Goal: Find contact information: Find contact information

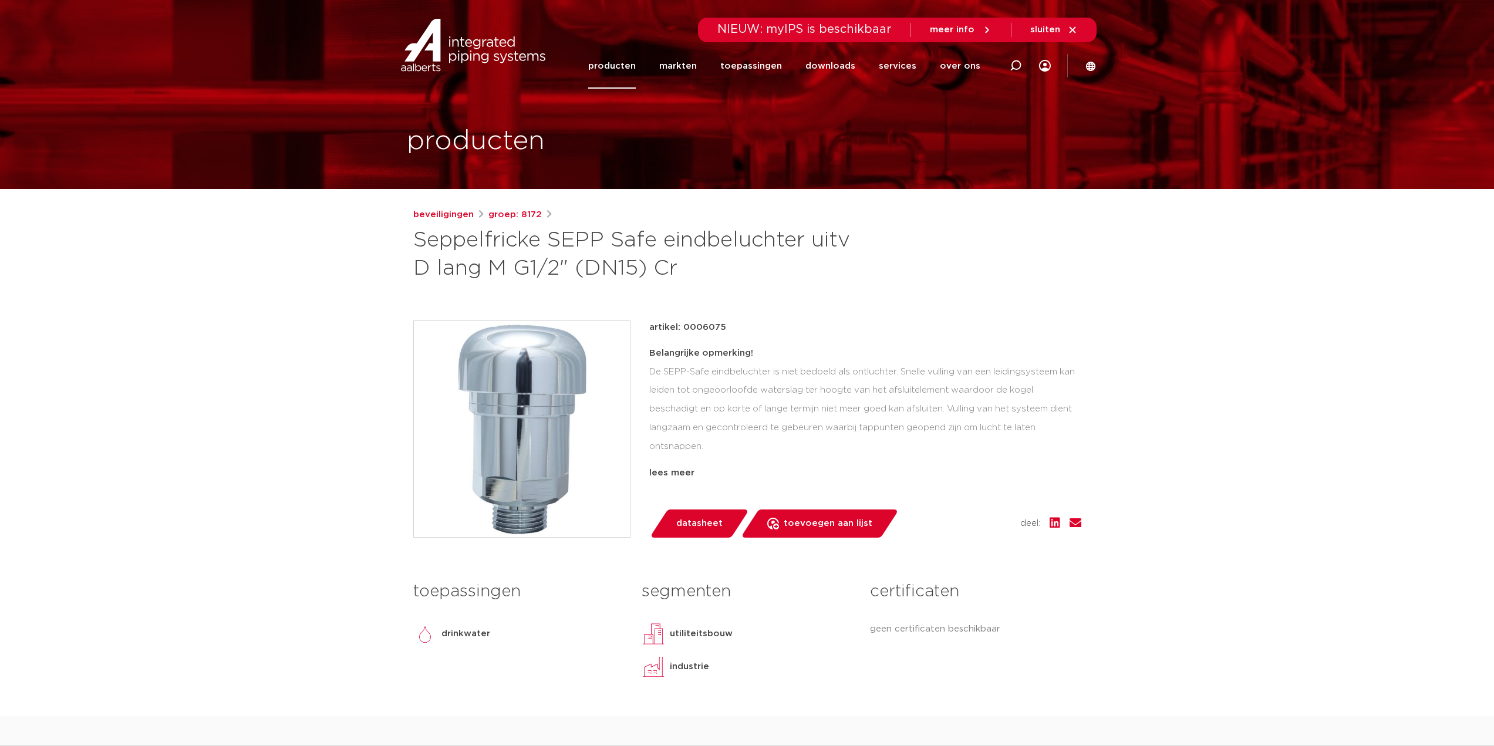
click at [673, 267] on h1 "Seppelfricke SEPP Safe eindbeluchter uitv D lang M G1/2" (DN15) Cr" at bounding box center [633, 255] width 441 height 56
drag, startPoint x: 671, startPoint y: 269, endPoint x: 403, endPoint y: 241, distance: 269.2
click at [404, 241] on div "beveiligingen groep: 8172 Seppelfricke SEPP Safe eindbeluchter uitv D lang M G1…" at bounding box center [747, 462] width 687 height 508
click at [415, 244] on h1 "Seppelfricke SEPP Safe eindbeluchter uitv D lang M G1/2" (DN15) Cr" at bounding box center [633, 255] width 441 height 56
click at [667, 268] on h1 "Seppelfricke SEPP Safe eindbeluchter uitv D lang M G1/2" (DN15) Cr" at bounding box center [633, 255] width 441 height 56
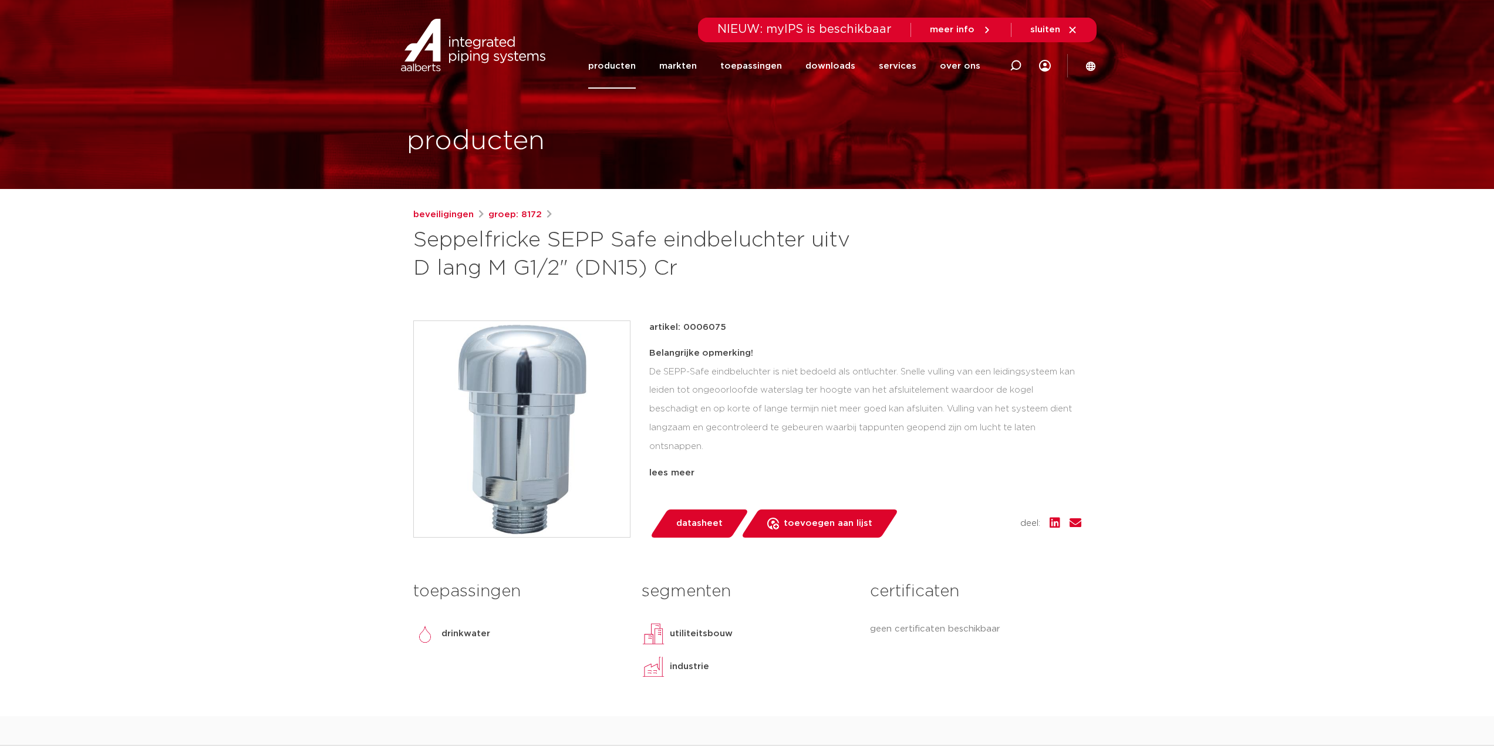
drag, startPoint x: 672, startPoint y: 269, endPoint x: 413, endPoint y: 248, distance: 259.2
click at [413, 248] on h1 "Seppelfricke SEPP Safe eindbeluchter uitv D lang M G1/2" (DN15) Cr" at bounding box center [633, 255] width 441 height 56
click at [729, 272] on h1 "Seppelfricke SEPP Safe eindbeluchter uitv D lang M G1/2" (DN15) Cr" at bounding box center [633, 255] width 441 height 56
drag, startPoint x: 417, startPoint y: 240, endPoint x: 658, endPoint y: 242, distance: 241.3
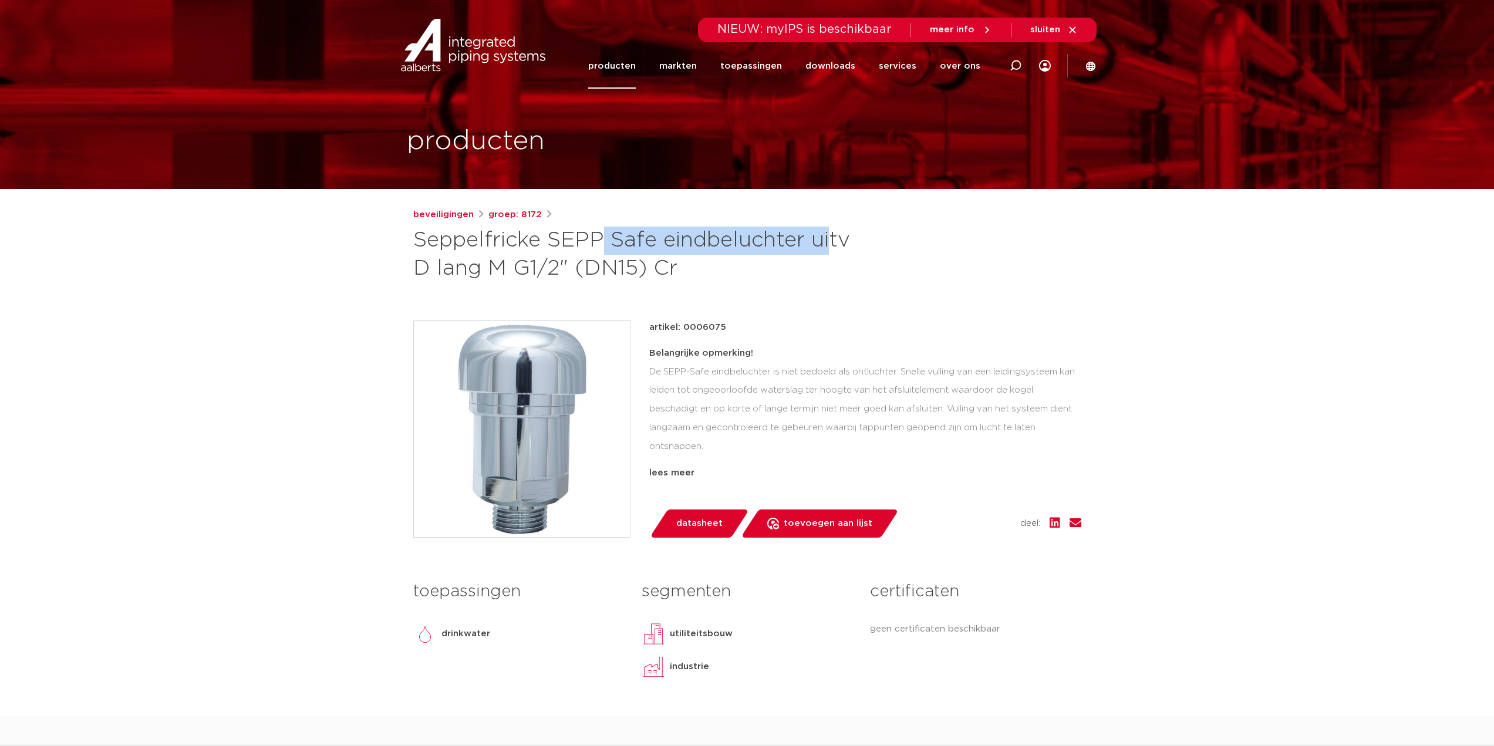
click at [658, 242] on h1 "Seppelfricke SEPP Safe eindbeluchter uitv D lang M G1/2" (DN15) Cr" at bounding box center [633, 255] width 441 height 56
click at [735, 257] on h1 "Seppelfricke SEPP Safe eindbeluchter uitv D lang M G1/2" (DN15) Cr" at bounding box center [633, 255] width 441 height 56
click at [676, 272] on h1 "Seppelfricke SEPP Safe eindbeluchter uitv D lang M G1/2" (DN15) Cr" at bounding box center [633, 255] width 441 height 56
click at [430, 274] on h1 "Seppelfricke SEPP Safe eindbeluchter uitv D lang M G1/2" (DN15) Cr" at bounding box center [633, 255] width 441 height 56
click at [492, 244] on h1 "Seppelfricke SEPP Safe eindbeluchter uitv D lang M G1/2" (DN15) Cr" at bounding box center [633, 255] width 441 height 56
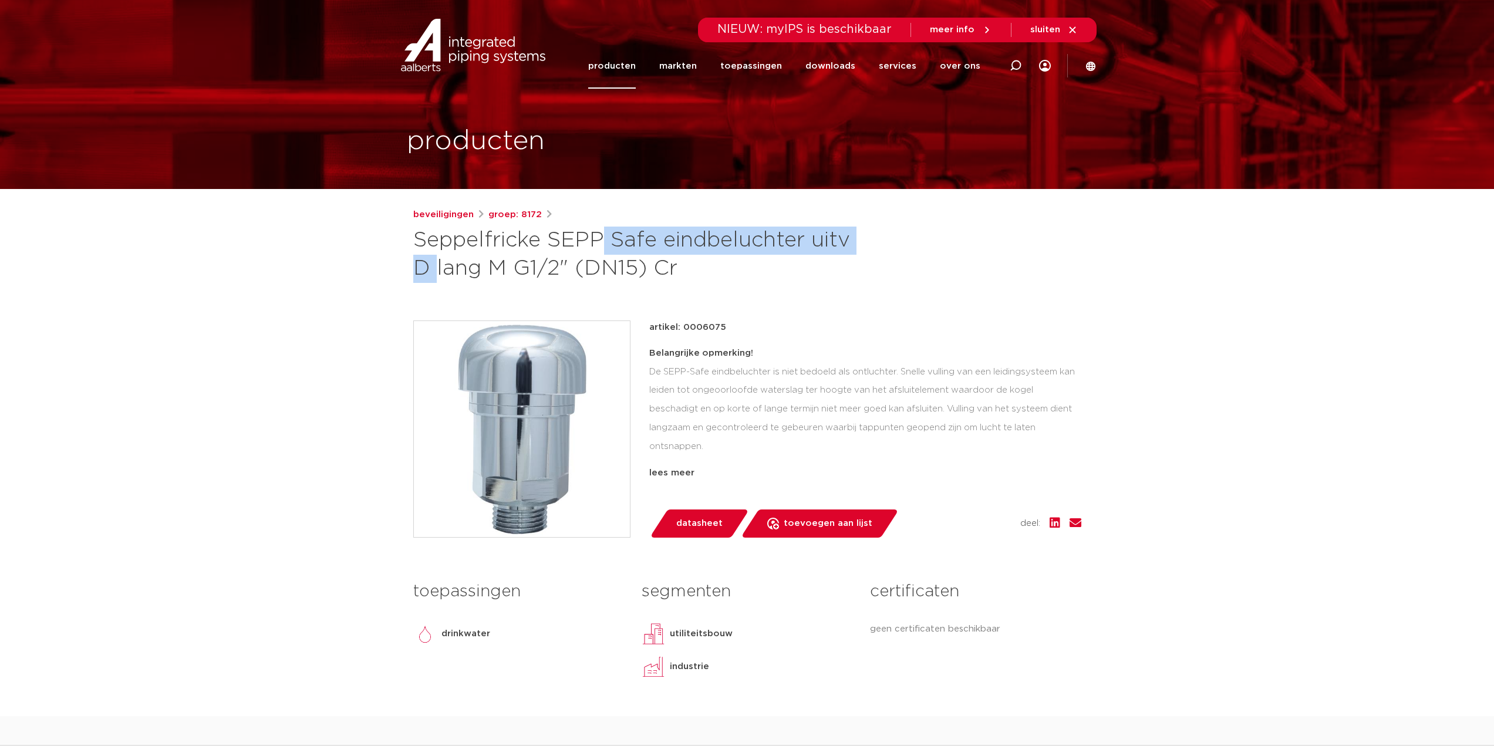
drag, startPoint x: 413, startPoint y: 242, endPoint x: 703, endPoint y: 243, distance: 290.1
click at [700, 244] on h1 "Seppelfricke SEPP Safe eindbeluchter uitv D lang M G1/2" (DN15) Cr" at bounding box center [633, 255] width 441 height 56
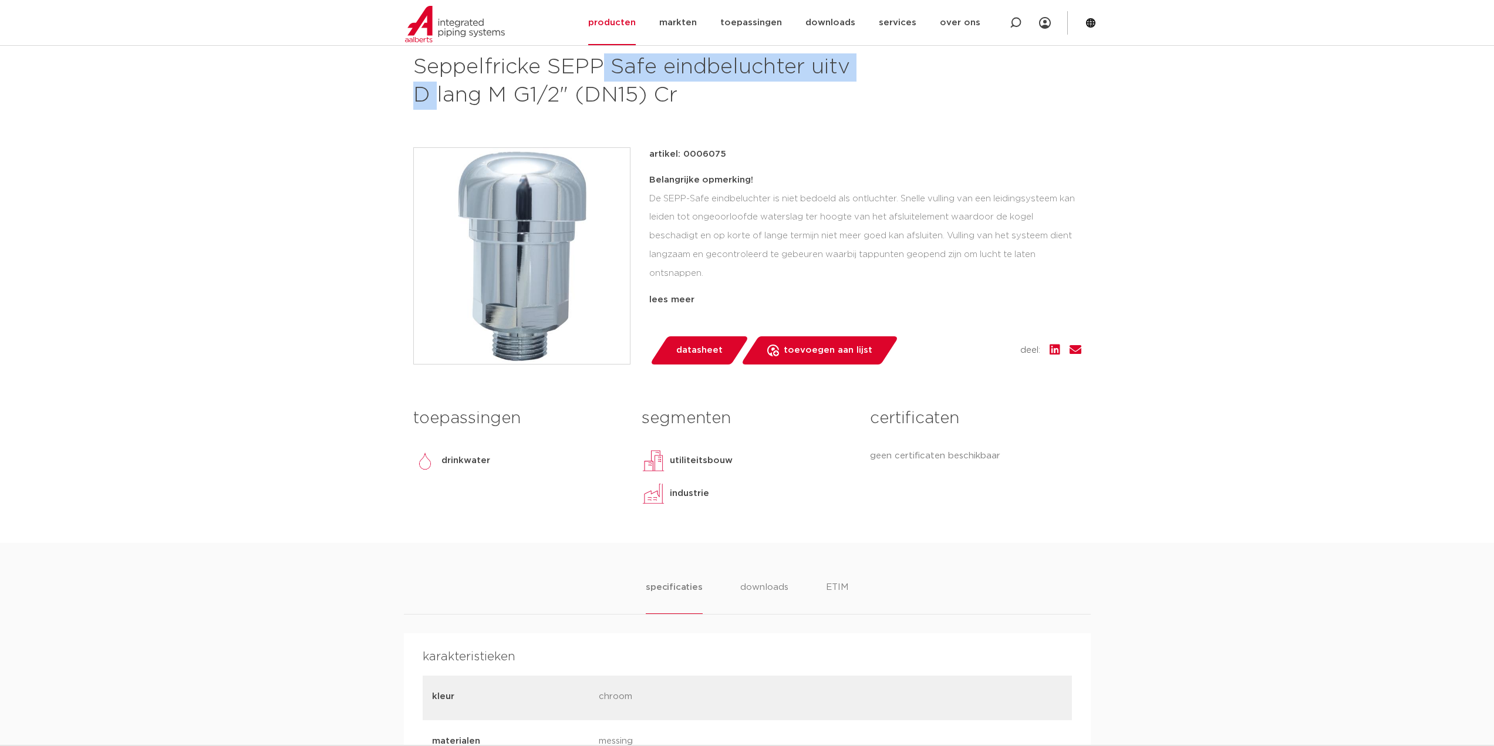
scroll to position [176, 0]
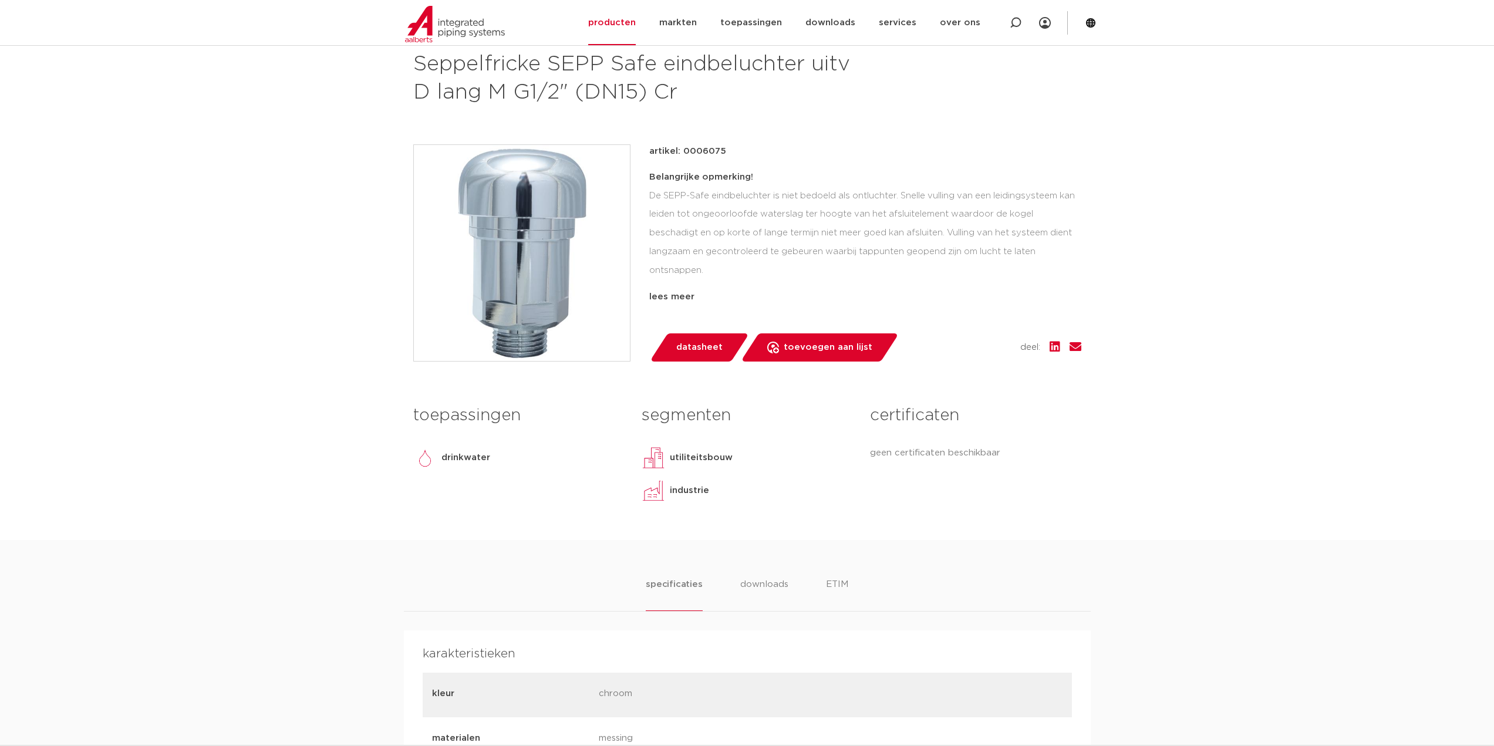
click at [837, 239] on div "Belangrijke opmerking! De SEPP-Safe eindbeluchter is niet bedoeld als ontluchte…" at bounding box center [865, 226] width 432 height 117
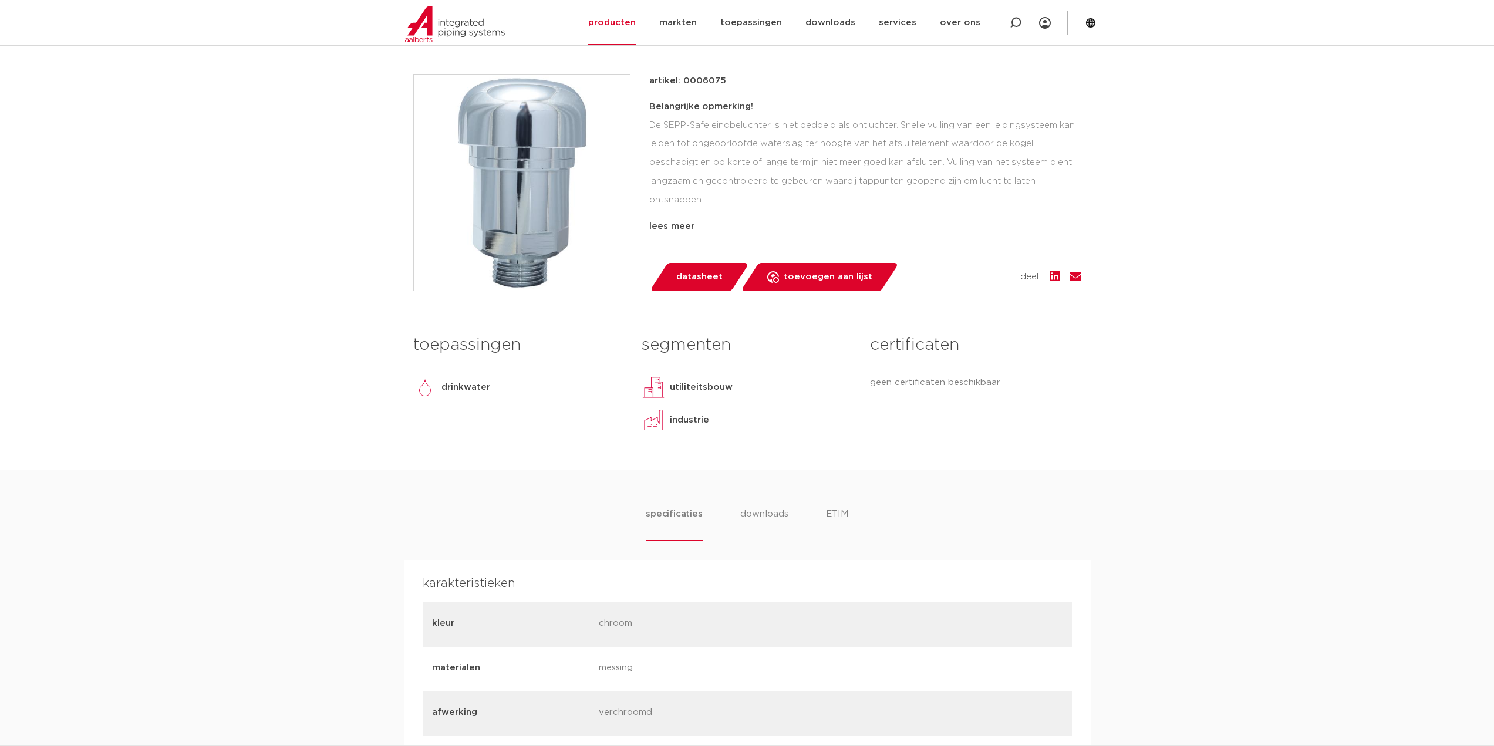
scroll to position [117, 0]
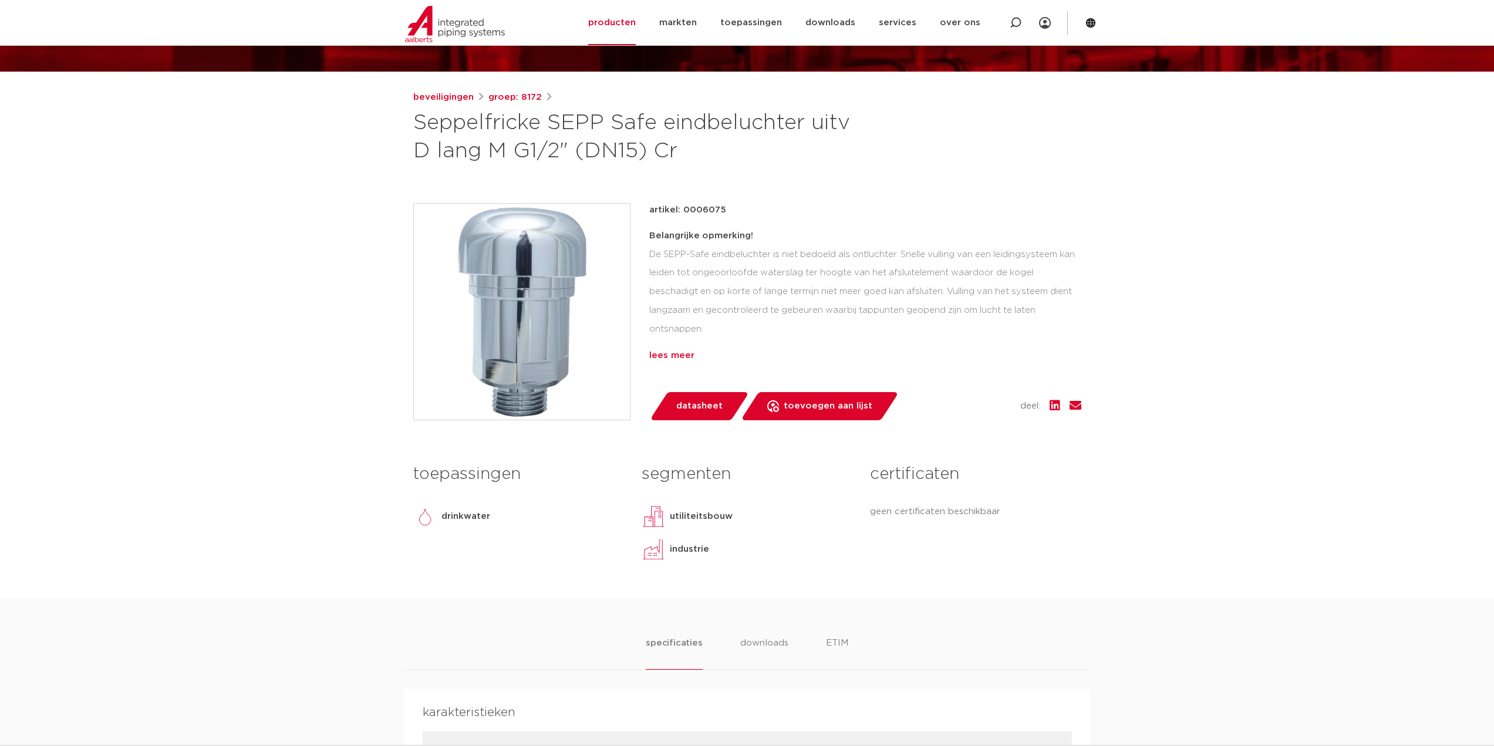
click at [669, 355] on div "lees meer" at bounding box center [865, 356] width 432 height 14
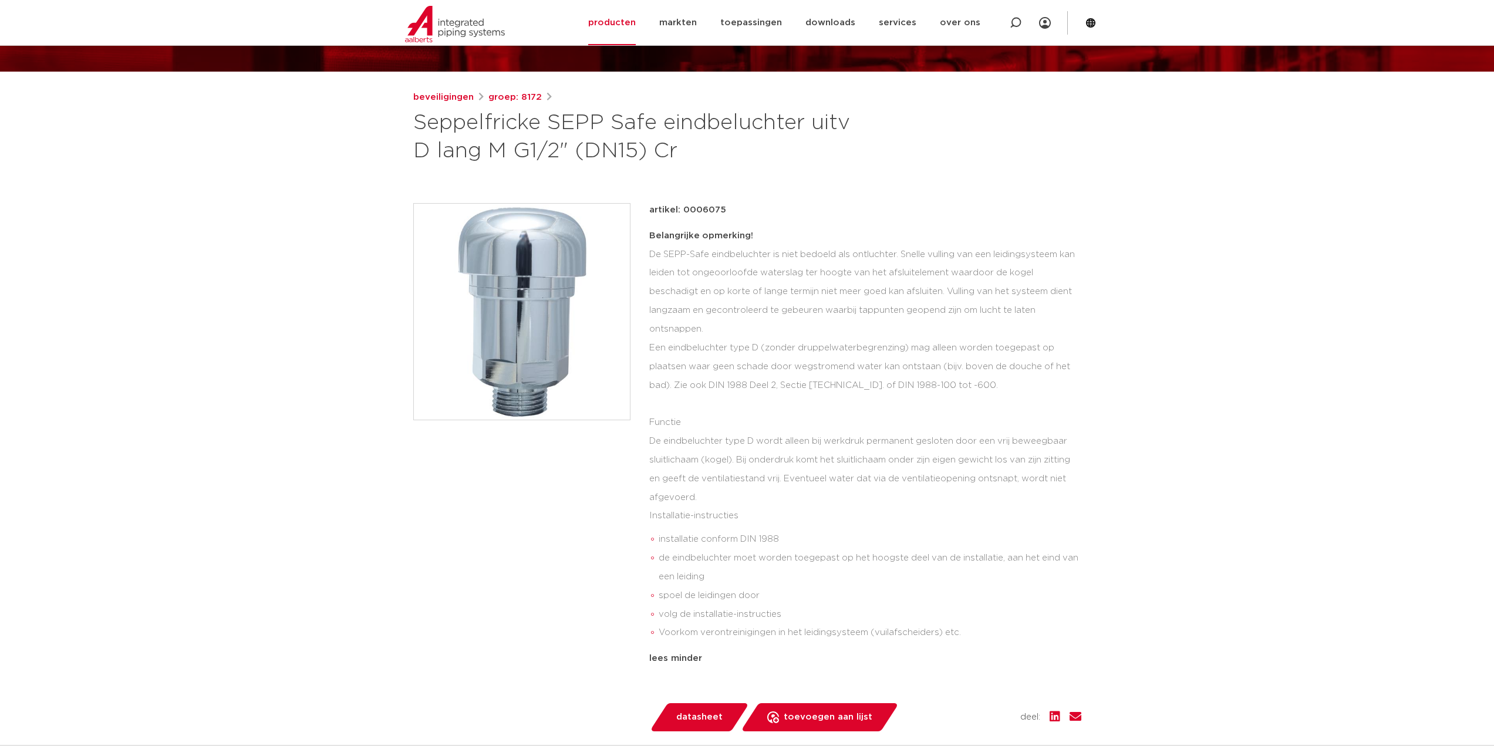
drag, startPoint x: 683, startPoint y: 208, endPoint x: 743, endPoint y: 211, distance: 60.5
click at [743, 211] on div "artikel: 0006075" at bounding box center [865, 210] width 432 height 14
click at [746, 211] on div "artikel: 0006075" at bounding box center [865, 210] width 432 height 14
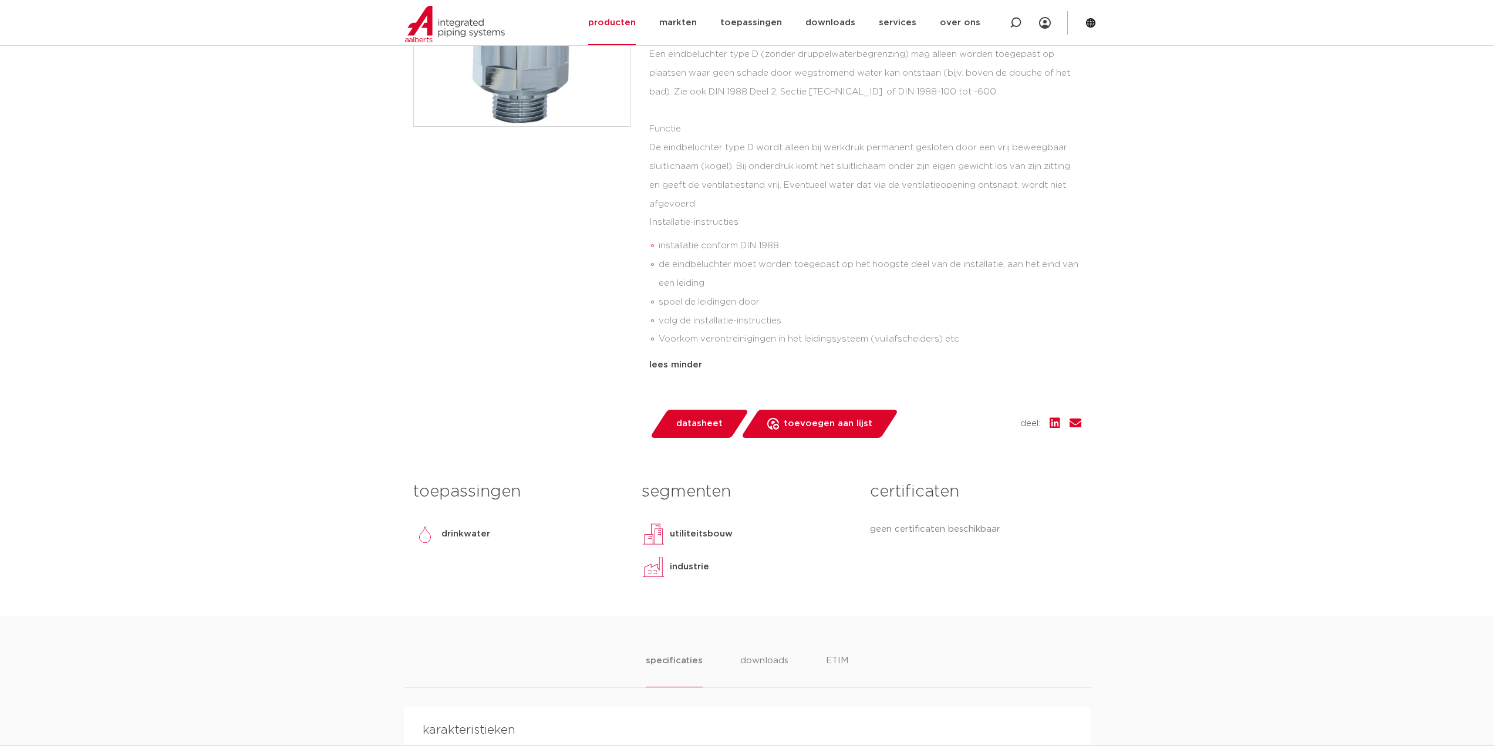
scroll to position [0, 0]
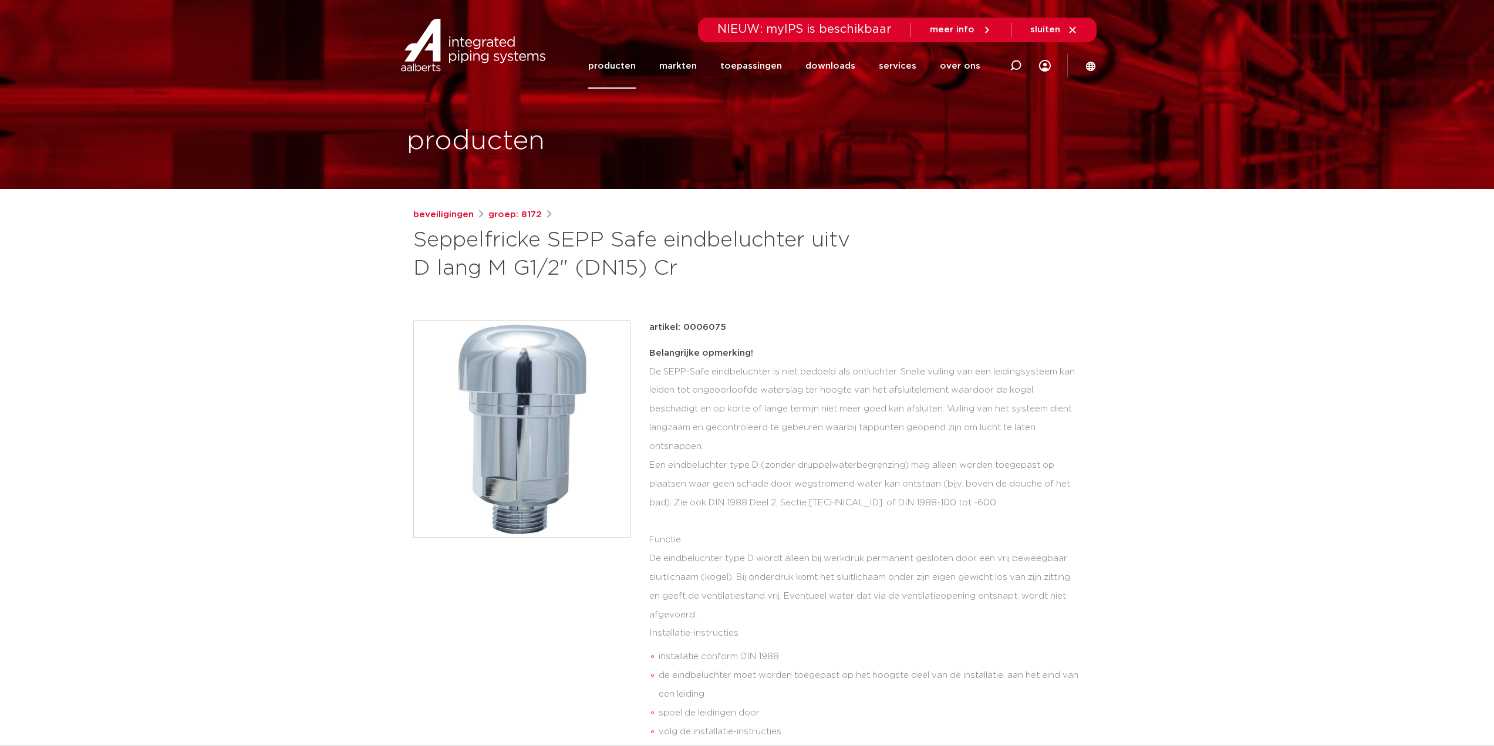
click at [848, 321] on div "artikel: 0006075" at bounding box center [865, 328] width 432 height 14
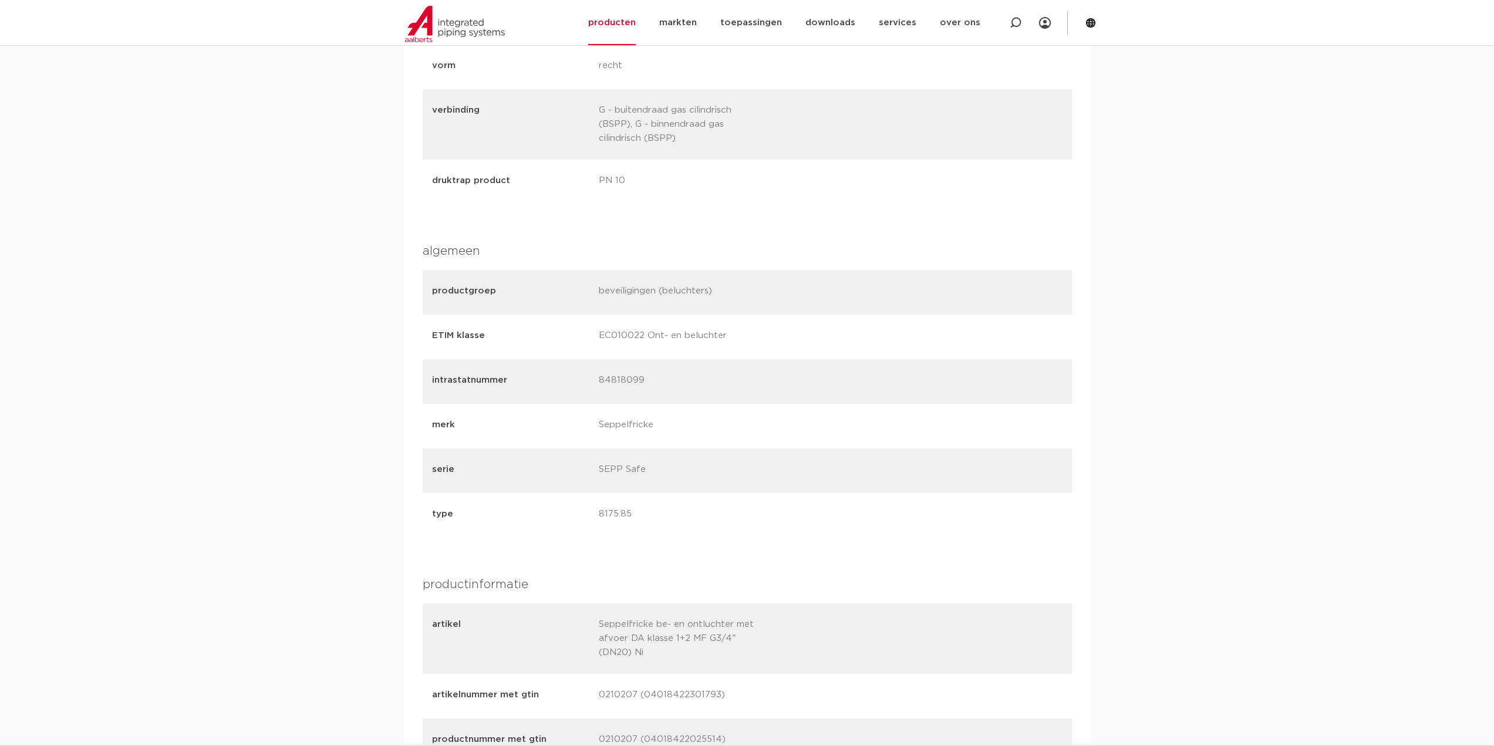
scroll to position [1174, 0]
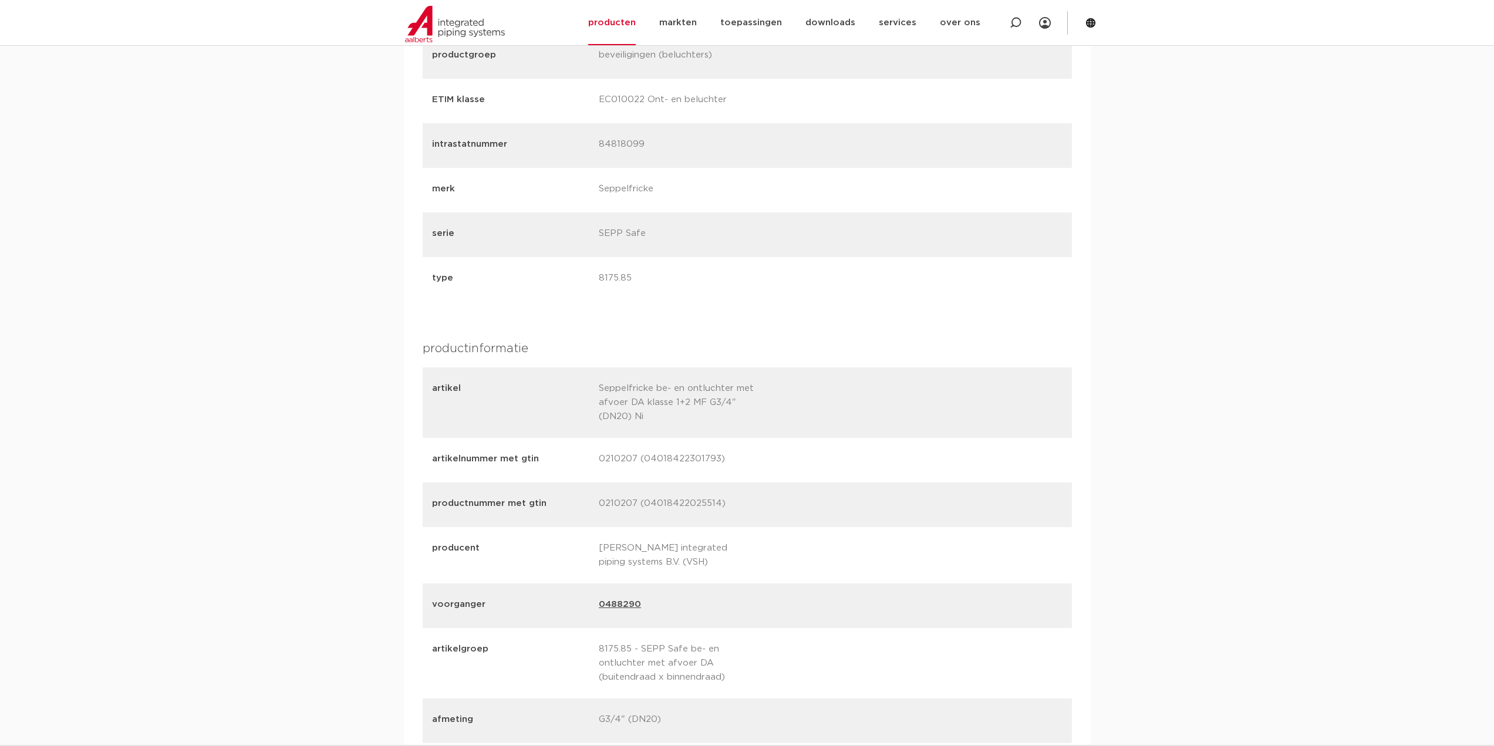
click at [1101, 342] on div "specificaties downloads ETIM specificaties downloads ETIM karakteristieken kleu…" at bounding box center [747, 314] width 1494 height 1544
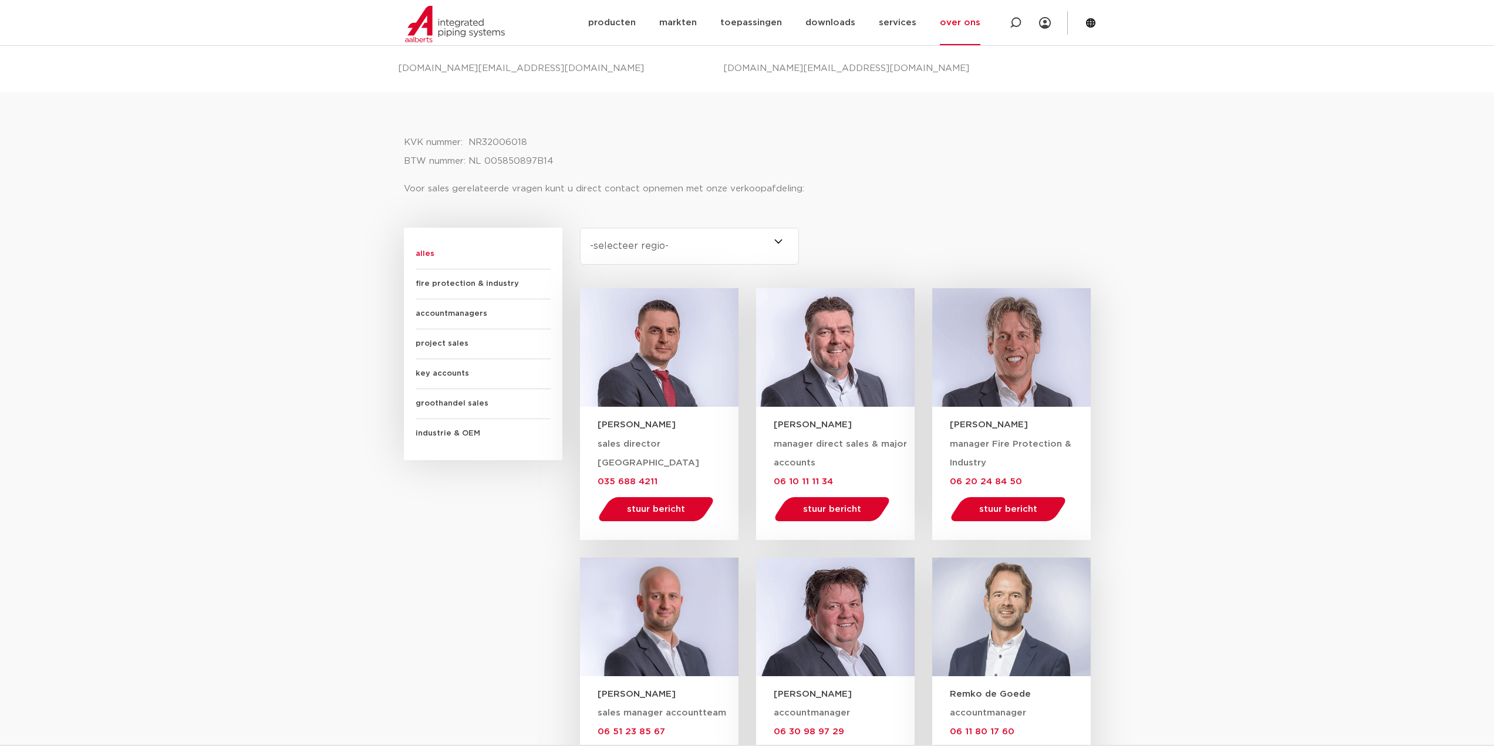
scroll to position [528, 0]
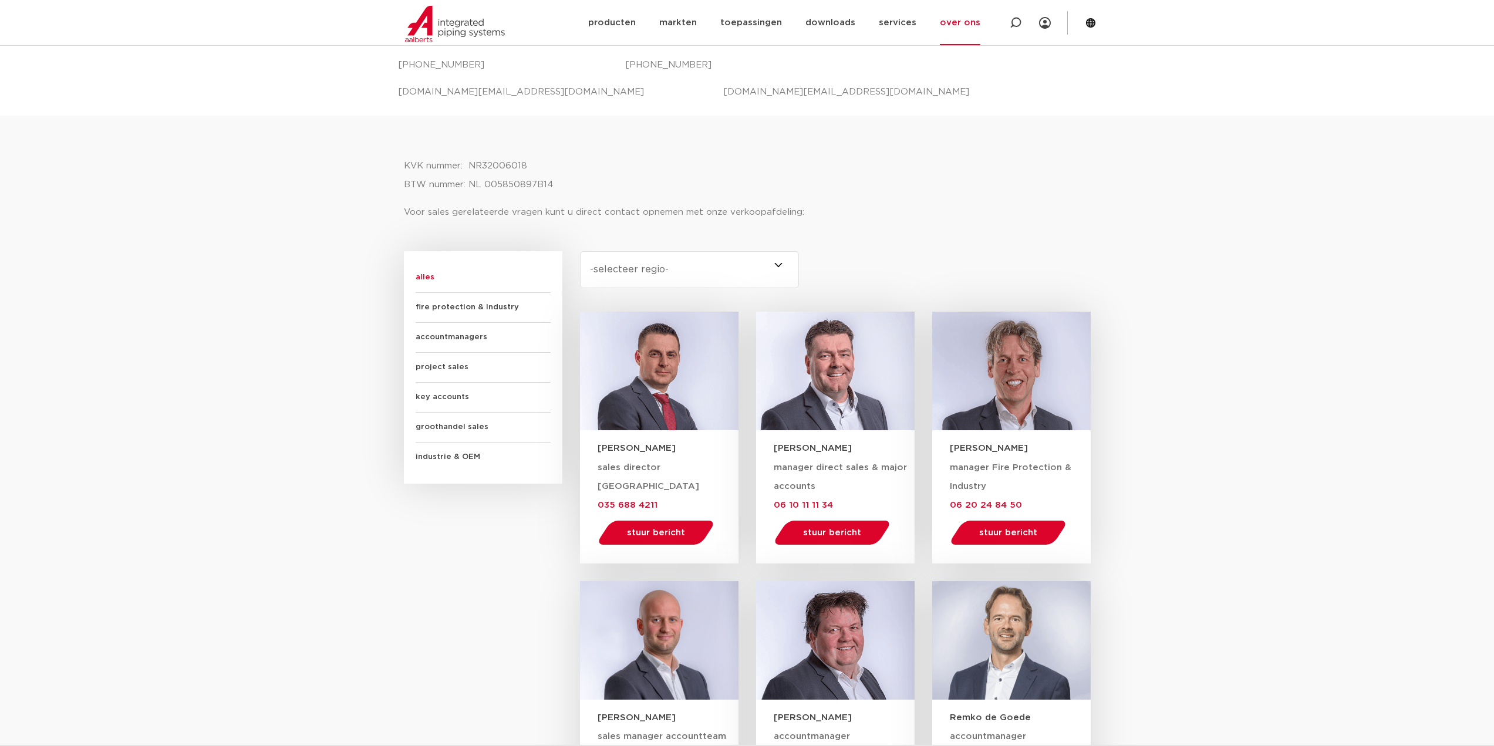
click at [716, 257] on select "-selecteer regio- Heel Nederland (6) [GEOGRAPHIC_DATA] (4) [GEOGRAPHIC_DATA] (3…" at bounding box center [690, 269] width 220 height 37
select select "overijssel"
click at [580, 251] on select "-selecteer regio- Heel Nederland (6) [GEOGRAPHIC_DATA] (4) [GEOGRAPHIC_DATA] (3…" at bounding box center [690, 269] width 220 height 37
